Goal: Complete application form

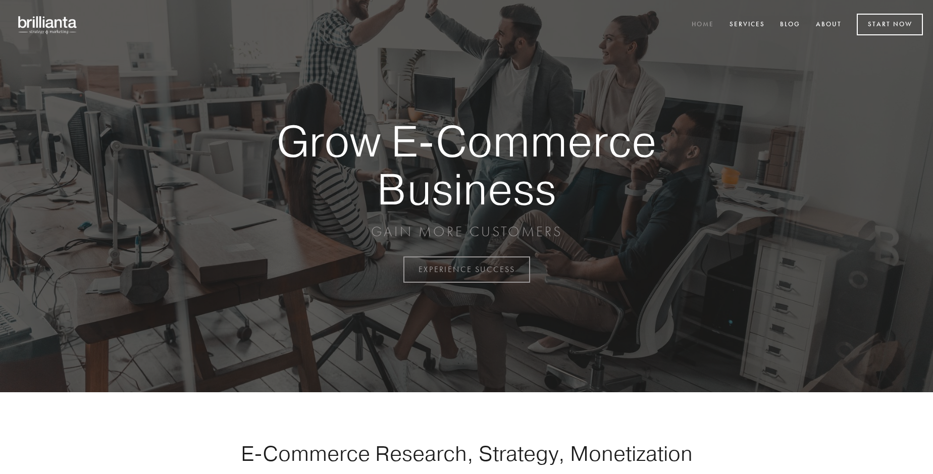
scroll to position [2645, 0]
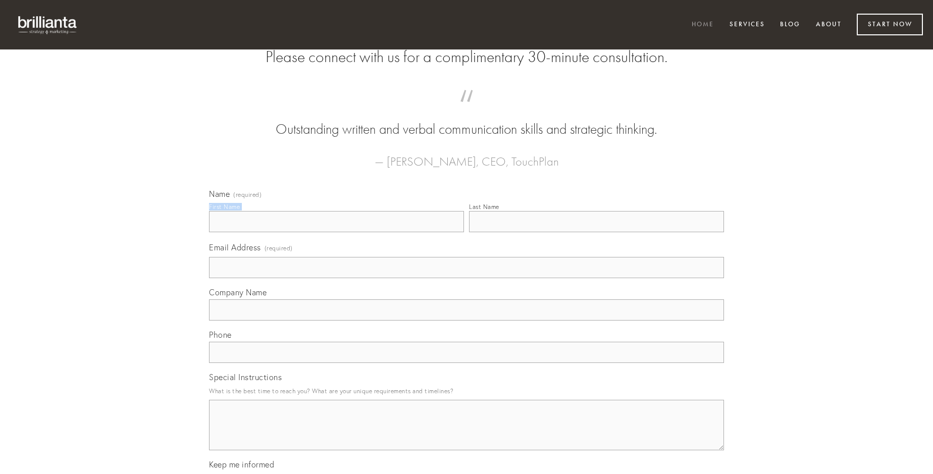
type input "[PERSON_NAME]"
click at [596, 232] on input "Last Name" at bounding box center [596, 221] width 255 height 21
type input "[PERSON_NAME]"
click at [466, 278] on input "Email Address (required)" at bounding box center [466, 267] width 515 height 21
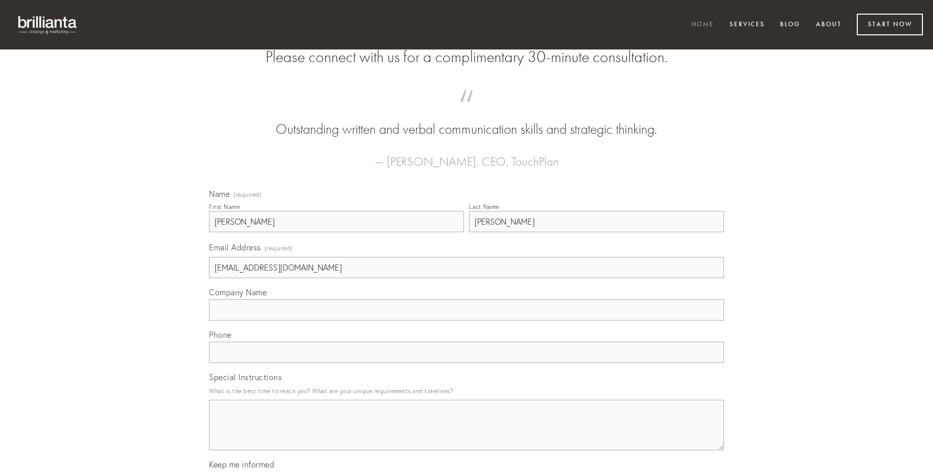
type input "[EMAIL_ADDRESS][DOMAIN_NAME]"
click at [466, 320] on input "Company Name" at bounding box center [466, 309] width 515 height 21
type input "pariatur"
click at [466, 363] on input "text" at bounding box center [466, 352] width 515 height 21
click at [466, 434] on textarea "Special Instructions" at bounding box center [466, 425] width 515 height 50
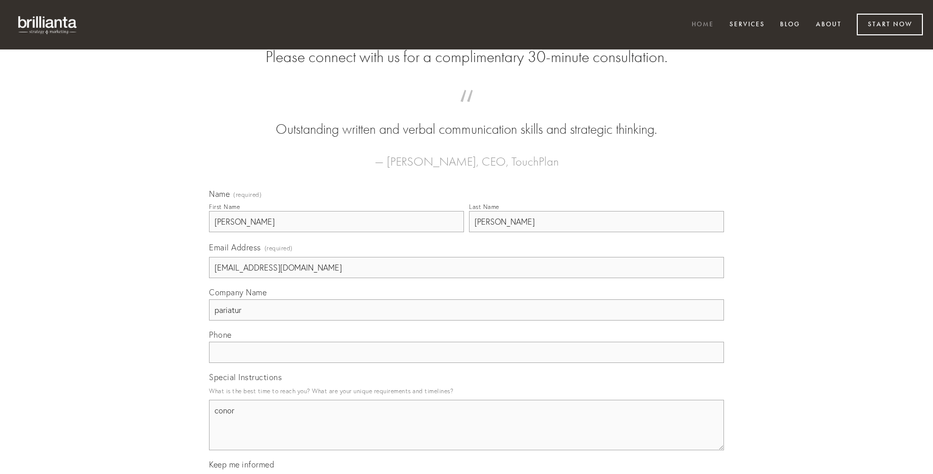
type textarea "conor"
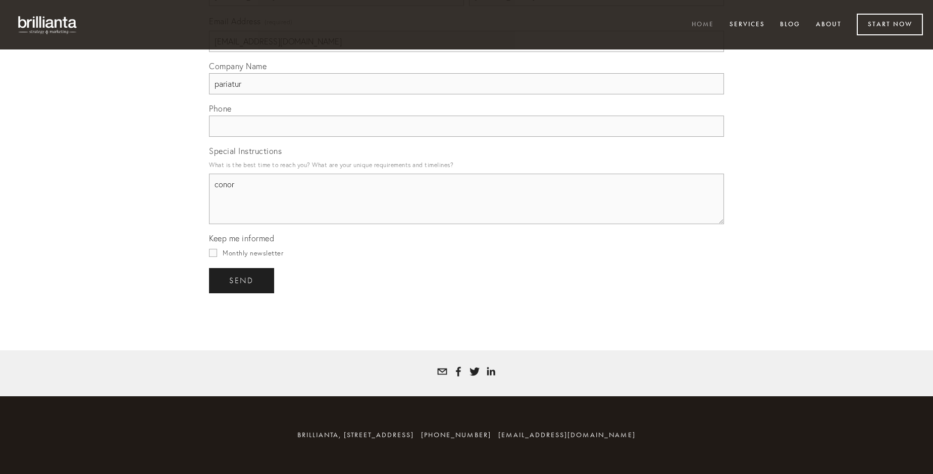
click at [242, 280] on span "send" at bounding box center [241, 280] width 25 height 9
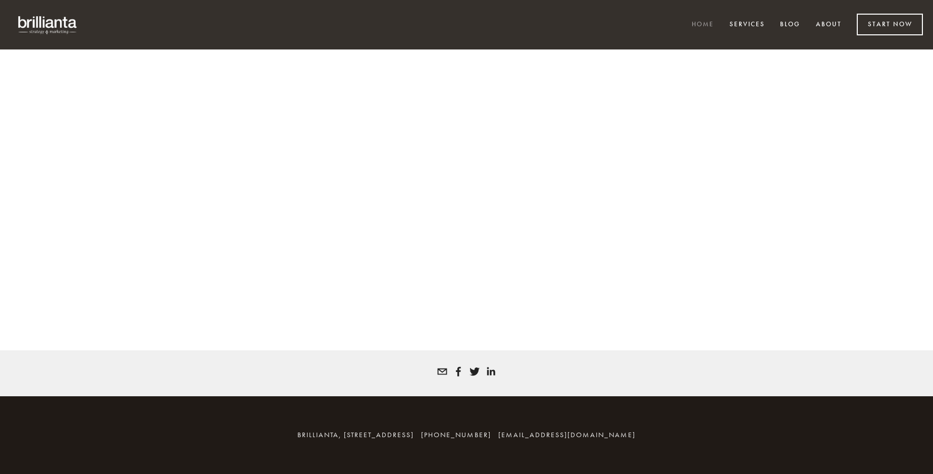
scroll to position [2632, 0]
